Goal: Task Accomplishment & Management: Complete application form

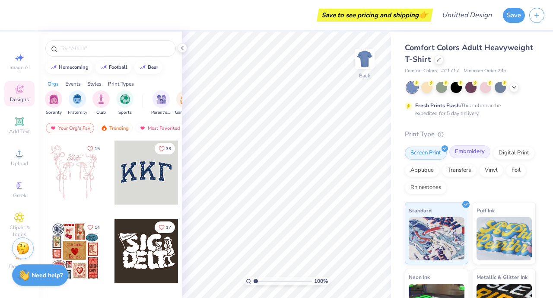
click at [469, 151] on div "Embroidery" at bounding box center [469, 151] width 41 height 13
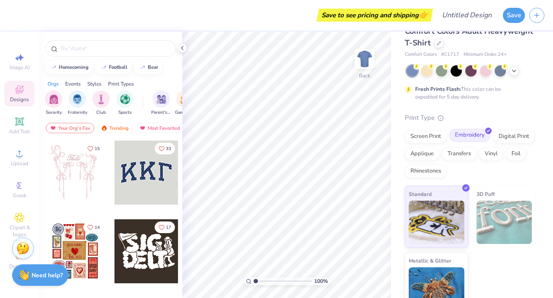
scroll to position [16, 0]
click at [102, 100] on img "filter for Club" at bounding box center [101, 98] width 10 height 10
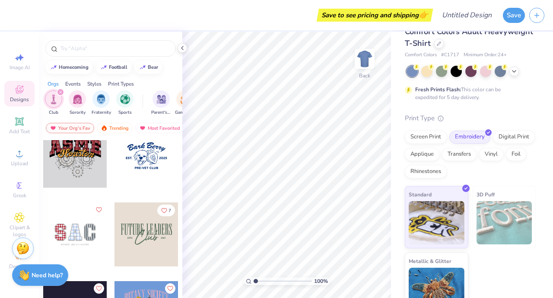
scroll to position [0, 0]
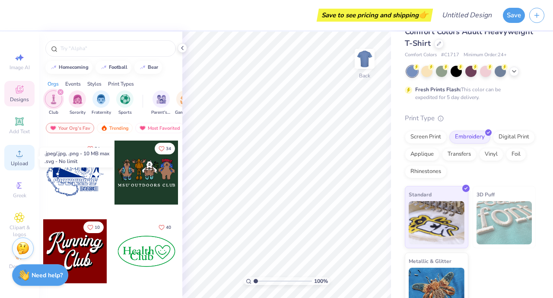
click at [15, 152] on icon at bounding box center [19, 153] width 10 height 10
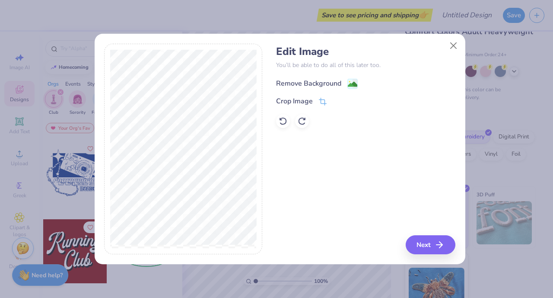
click at [346, 84] on div "Remove Background" at bounding box center [317, 83] width 82 height 11
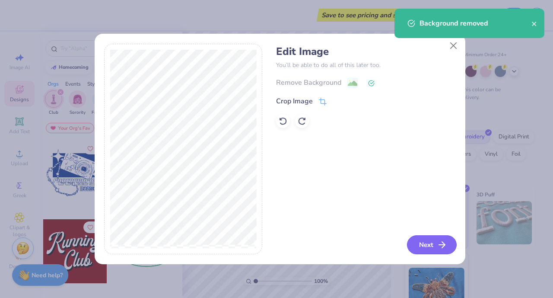
click at [427, 244] on button "Next" at bounding box center [432, 244] width 50 height 19
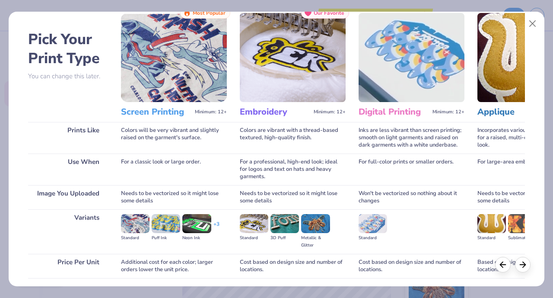
scroll to position [89, 0]
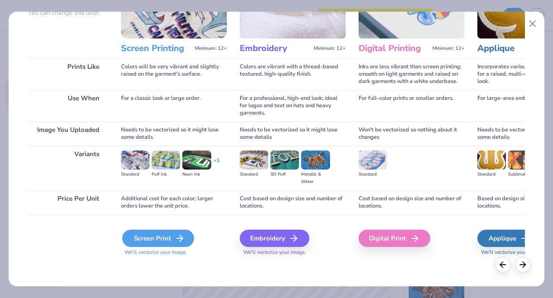
click at [151, 235] on div "Screen Print" at bounding box center [158, 237] width 72 height 17
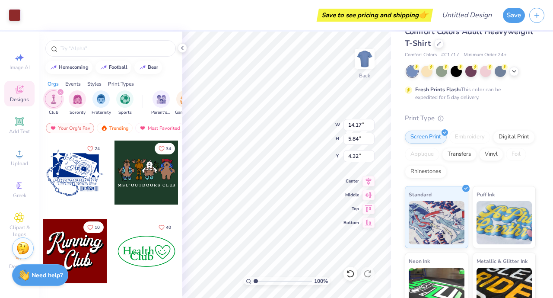
type input "1.85"
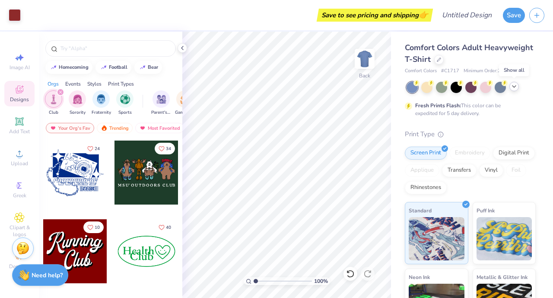
click at [517, 88] on icon at bounding box center [513, 86] width 7 height 7
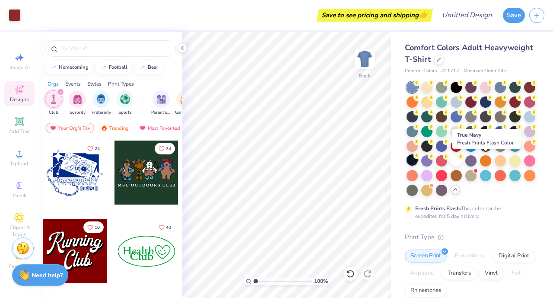
click at [418, 157] on div at bounding box center [411, 159] width 11 height 11
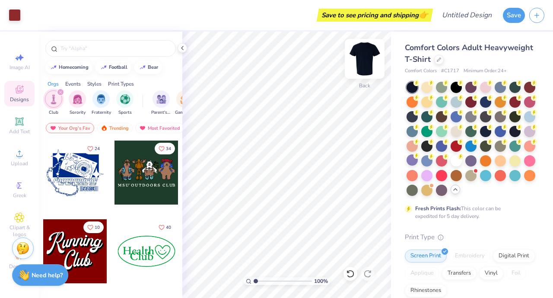
click at [365, 53] on img at bounding box center [364, 58] width 35 height 35
click at [62, 232] on div at bounding box center [75, 251] width 64 height 64
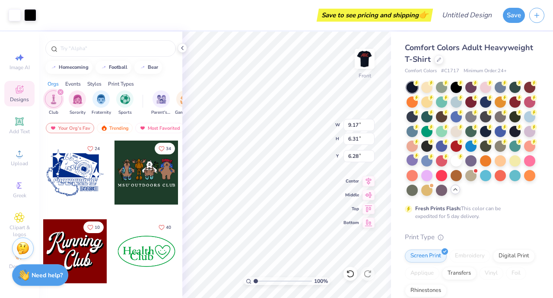
type input "6.28"
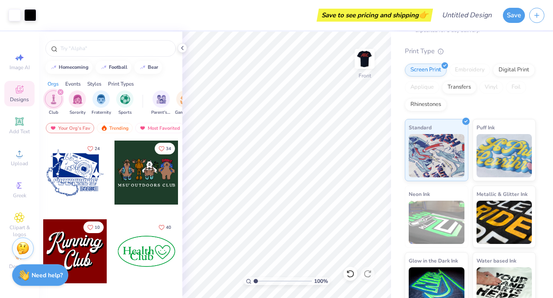
scroll to position [186, 0]
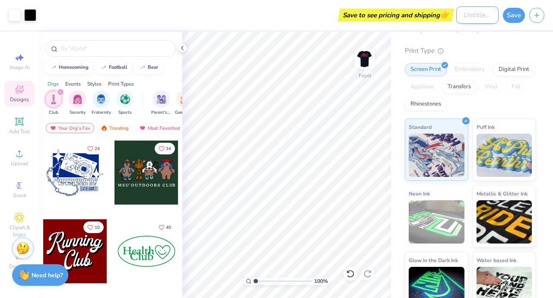
click at [466, 16] on input "Design Title" at bounding box center [477, 14] width 42 height 17
type input "arc1"
click at [516, 16] on button "Save" at bounding box center [514, 13] width 22 height 15
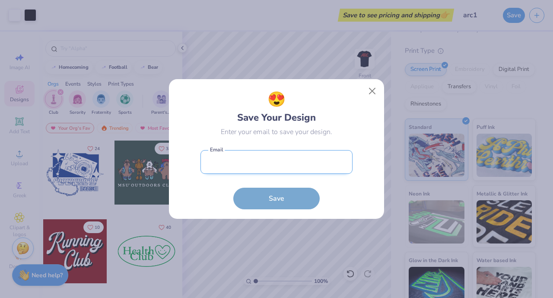
click at [250, 172] on input "email" at bounding box center [276, 162] width 152 height 24
type input "[EMAIL_ADDRESS][DOMAIN_NAME]"
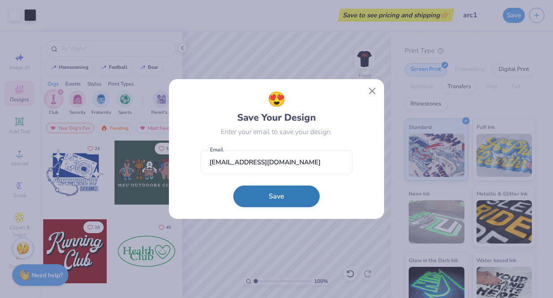
click at [274, 201] on button "Save" at bounding box center [276, 196] width 86 height 22
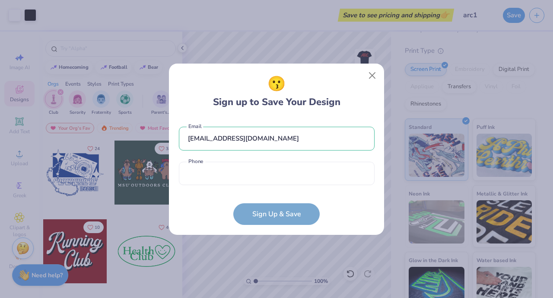
click at [266, 210] on form "[EMAIL_ADDRESS][DOMAIN_NAME] Email Phone is a required field Phone Sign Up & Sa…" at bounding box center [277, 171] width 196 height 107
click at [239, 130] on input "[EMAIL_ADDRESS][DOMAIN_NAME]" at bounding box center [277, 139] width 196 height 24
click at [225, 165] on input "tel" at bounding box center [277, 174] width 196 height 24
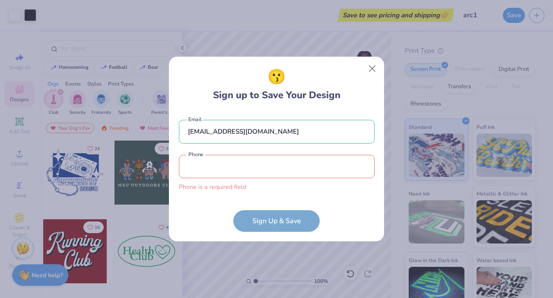
click at [304, 215] on form "[EMAIL_ADDRESS][DOMAIN_NAME] Email Phone is a required field Phone Sign Up & Sa…" at bounding box center [277, 171] width 196 height 120
click at [253, 168] on input "tel" at bounding box center [277, 167] width 196 height 24
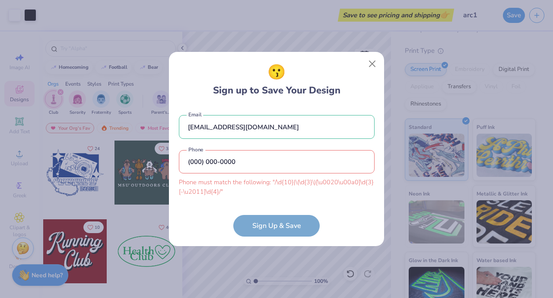
scroll to position [3, 0]
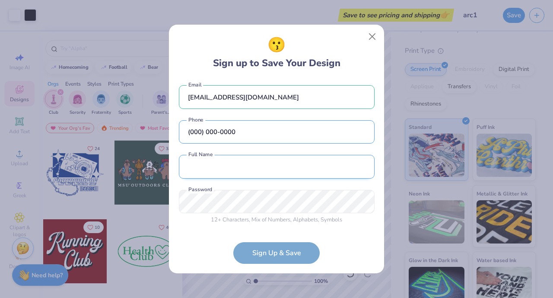
type input "(000) 000-0000"
click at [225, 174] on input "text" at bounding box center [277, 167] width 196 height 24
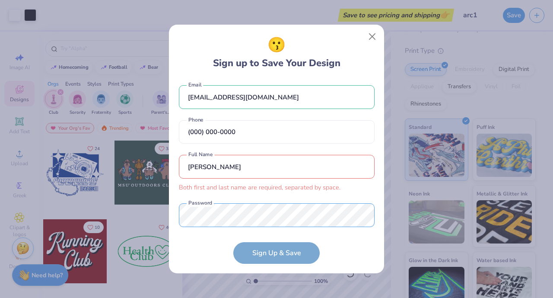
click at [233, 197] on div "[EMAIL_ADDRESS][DOMAIN_NAME] Email [PHONE_NUMBER] Phone [PERSON_NAME] first and…" at bounding box center [277, 153] width 196 height 149
click at [228, 172] on input "[PERSON_NAME]" at bounding box center [277, 167] width 196 height 24
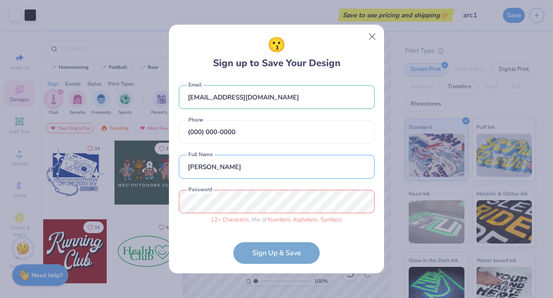
type input "[PERSON_NAME]"
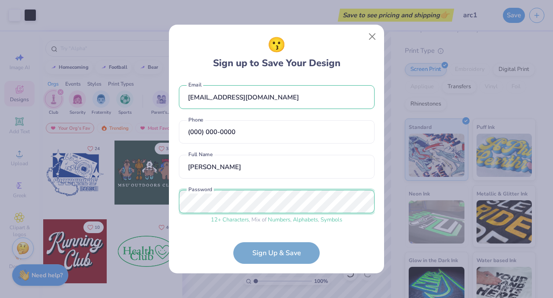
scroll to position [35, 0]
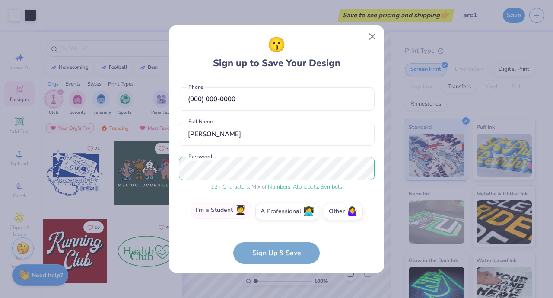
click at [209, 212] on label "I'm a Student 🧑‍🎓" at bounding box center [220, 209] width 60 height 17
click at [274, 246] on input "I'm a Student 🧑‍🎓" at bounding box center [277, 249] width 6 height 6
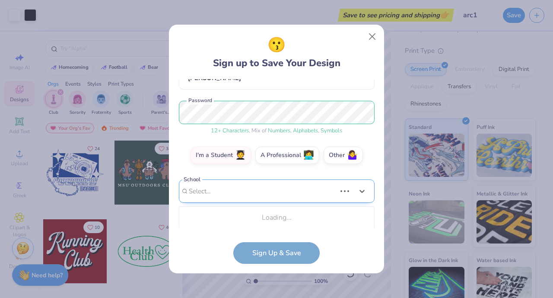
click at [246, 209] on div "Use Up and Down to choose options, press Enter to select the currently focused …" at bounding box center [277, 204] width 196 height 50
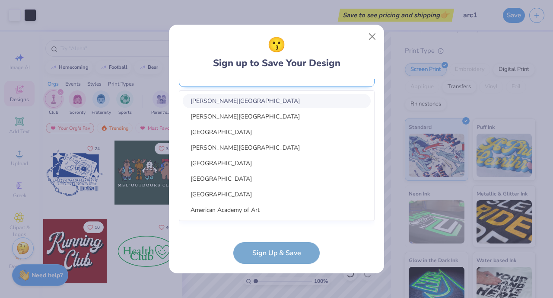
scroll to position [70, 0]
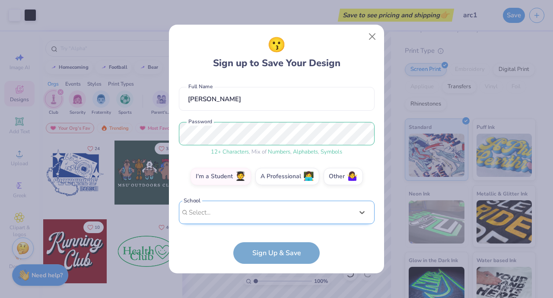
click at [243, 82] on div "[EMAIL_ADDRESS][DOMAIN_NAME] Email [PHONE_NUMBER] Phone [PERSON_NAME] Full Name…" at bounding box center [277, 153] width 196 height 149
click at [255, 252] on form "[EMAIL_ADDRESS][DOMAIN_NAME] Email [PHONE_NUMBER] Phone [PERSON_NAME] Full Name…" at bounding box center [277, 171] width 196 height 184
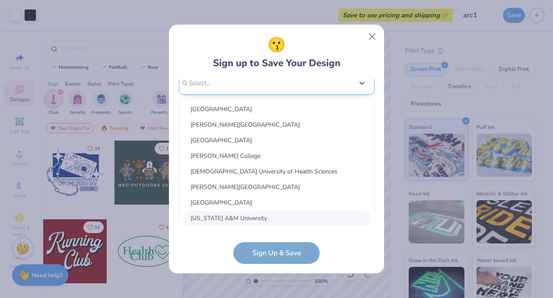
click at [228, 216] on div "option focused, 8 of 45. 45 results available. Use Up and Down to choose option…" at bounding box center [277, 150] width 196 height 158
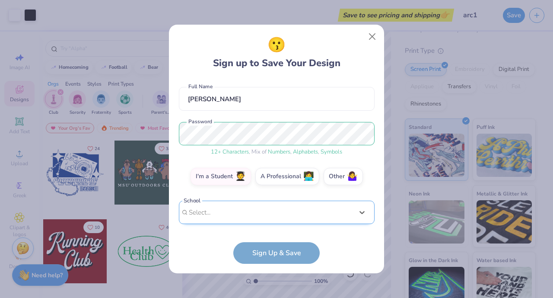
scroll to position [70, 0]
click at [206, 80] on div "[EMAIL_ADDRESS][DOMAIN_NAME] Email [PHONE_NUMBER] Phone [PERSON_NAME] Full Name…" at bounding box center [277, 153] width 196 height 149
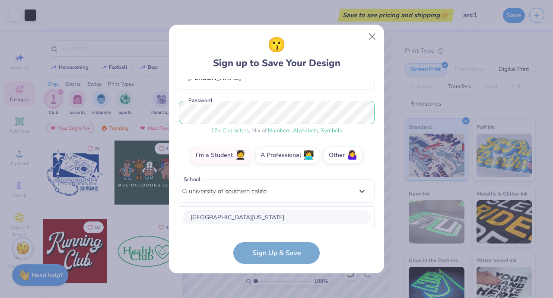
scroll to position [200, 0]
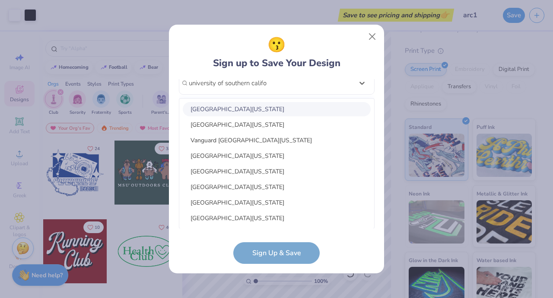
click at [267, 110] on div "[GEOGRAPHIC_DATA][US_STATE]" at bounding box center [277, 109] width 188 height 14
type input "university of southern califo"
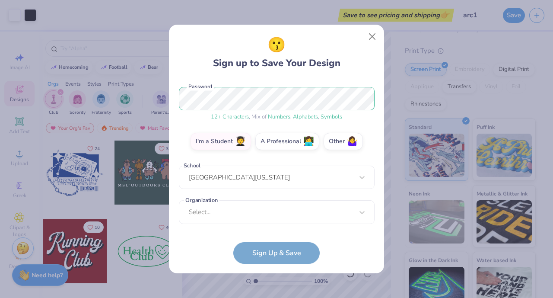
scroll to position [105, 0]
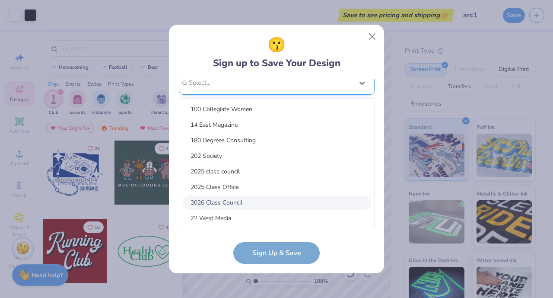
click at [264, 202] on div "option focused, 7 of 15. 15 results available. Use Up and Down to choose option…" at bounding box center [277, 150] width 196 height 158
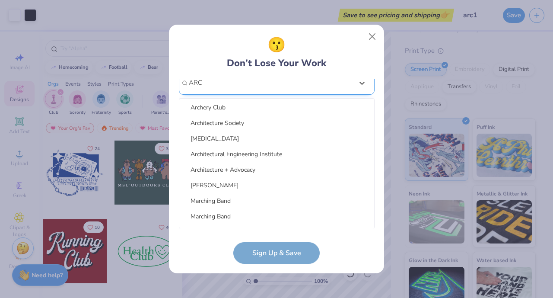
scroll to position [0, 0]
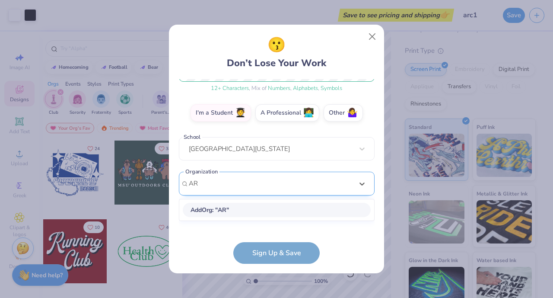
type input "A"
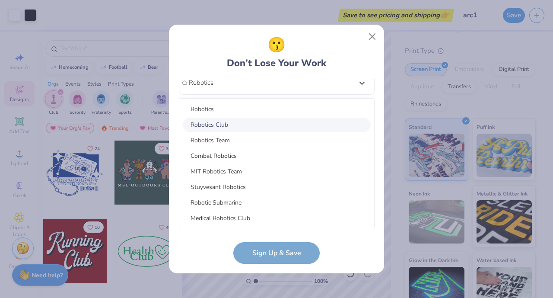
click at [216, 129] on div "Robotics Club" at bounding box center [277, 124] width 188 height 14
type input "Robotics"
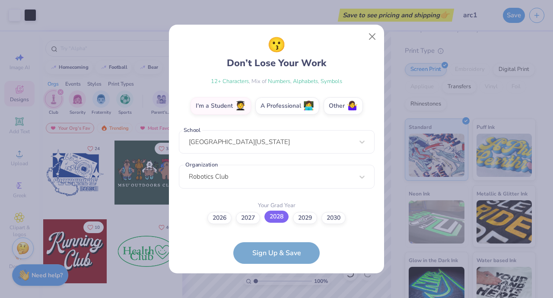
click at [282, 218] on label "2028" at bounding box center [276, 216] width 24 height 12
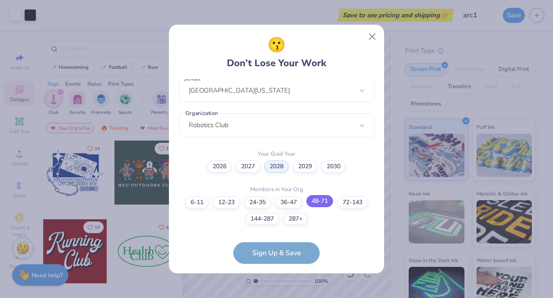
click at [322, 203] on label "48-71" at bounding box center [319, 201] width 27 height 12
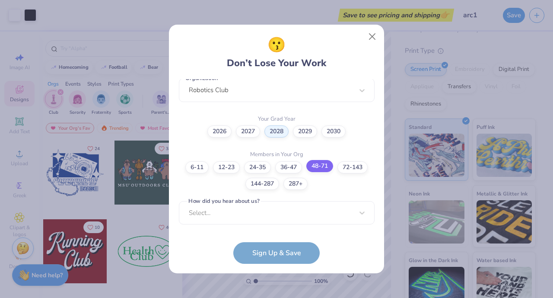
scroll to position [356, 0]
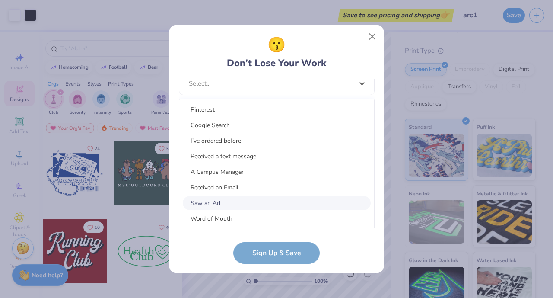
click at [322, 203] on div "option Saw an Ad focused, 7 of 15. 15 results available. Use Up and Down to cho…" at bounding box center [277, 151] width 196 height 158
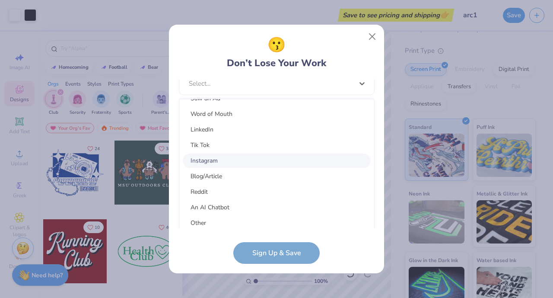
scroll to position [109, 0]
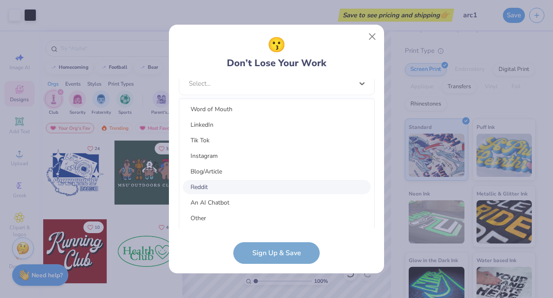
click at [213, 181] on div "Reddit" at bounding box center [277, 187] width 188 height 14
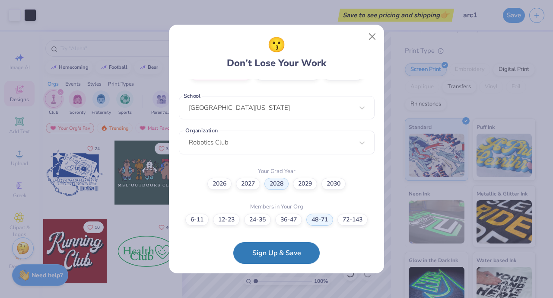
scroll to position [172, 0]
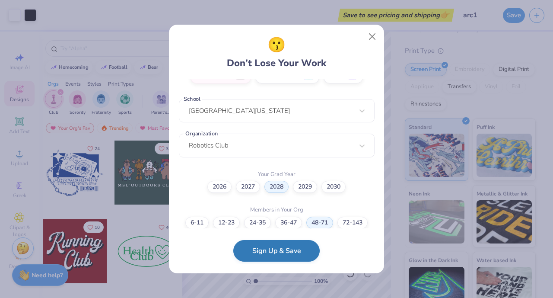
click at [269, 248] on button "Sign Up & Save" at bounding box center [276, 251] width 86 height 22
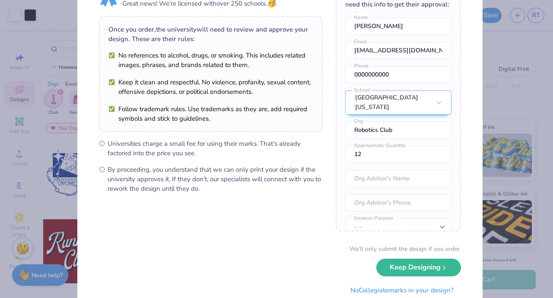
scroll to position [77, 0]
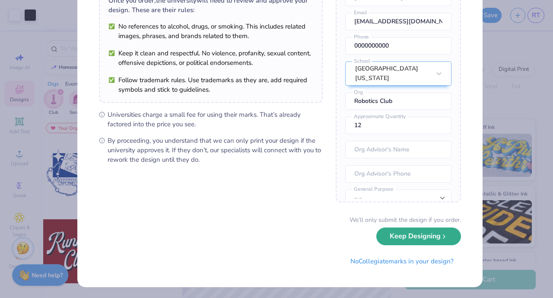
click at [446, 242] on button "Keep Designing" at bounding box center [418, 236] width 85 height 18
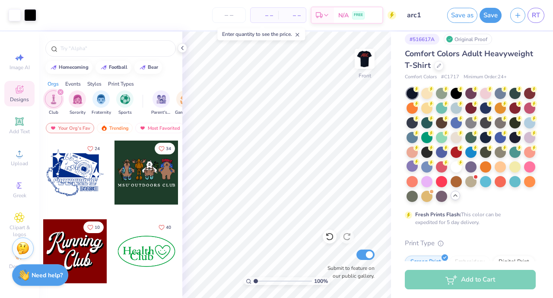
scroll to position [0, 0]
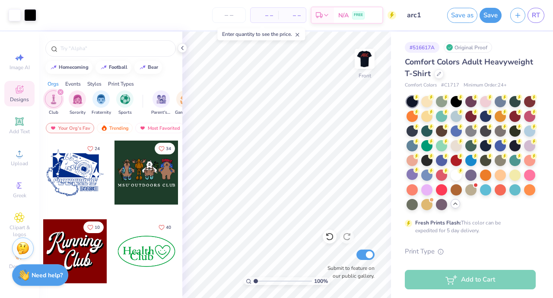
click at [271, 21] on div "– – Per Item" at bounding box center [264, 15] width 28 height 15
click at [231, 16] on input "number" at bounding box center [229, 15] width 34 height 16
click at [267, 19] on span "– –" at bounding box center [264, 15] width 17 height 9
click at [223, 13] on input "number" at bounding box center [229, 15] width 34 height 16
type input "5"
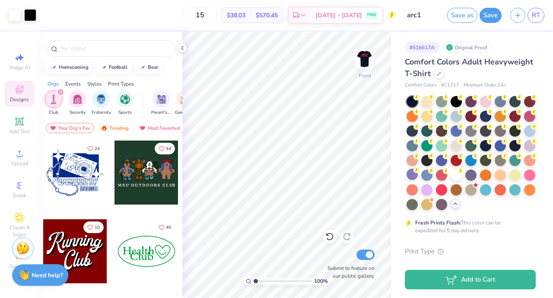
type input "15"
